Goal: Transaction & Acquisition: Subscribe to service/newsletter

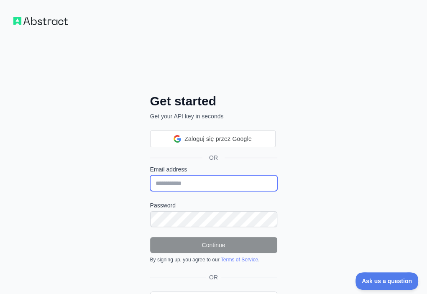
click at [150, 175] on input "Email address" at bounding box center [213, 183] width 127 height 16
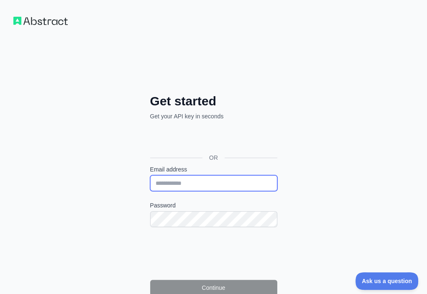
paste input "**********"
type input "**********"
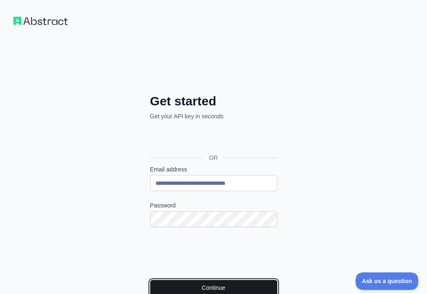
click at [150, 280] on button "Continue" at bounding box center [213, 288] width 127 height 16
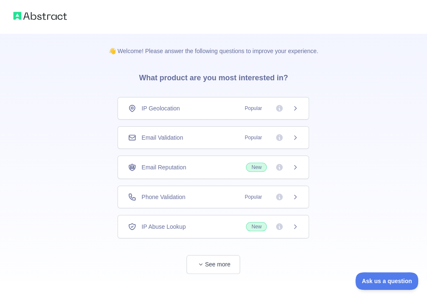
click at [227, 133] on div "Email Validation Popular" at bounding box center [213, 137] width 171 height 8
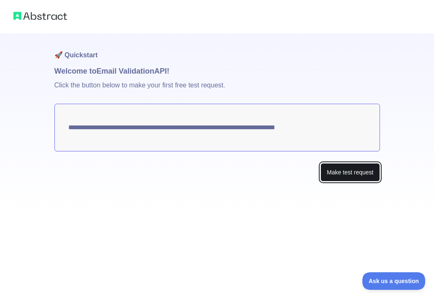
click at [350, 177] on button "Make test request" at bounding box center [349, 172] width 59 height 19
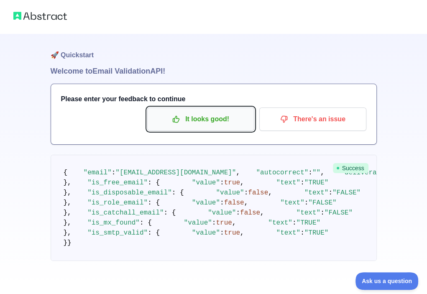
click at [198, 123] on p "It looks good!" at bounding box center [201, 119] width 95 height 14
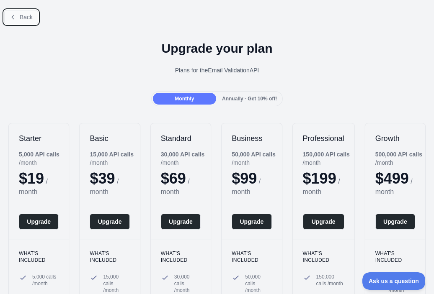
click at [20, 15] on span "Back" at bounding box center [26, 17] width 13 height 7
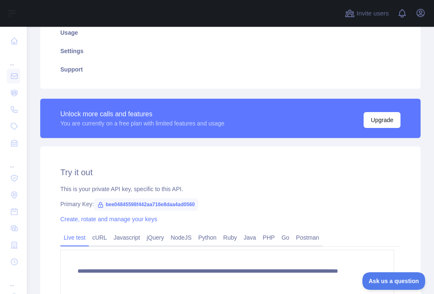
scroll to position [251, 0]
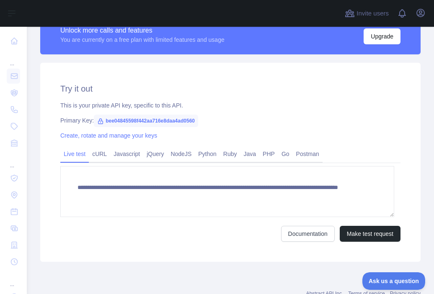
click at [134, 123] on span "bee04845598f442aa716e8daa4ad0560" at bounding box center [146, 121] width 104 height 13
copy span "bee04845598f442aa716e8daa4ad0560"
